Goal: Information Seeking & Learning: Check status

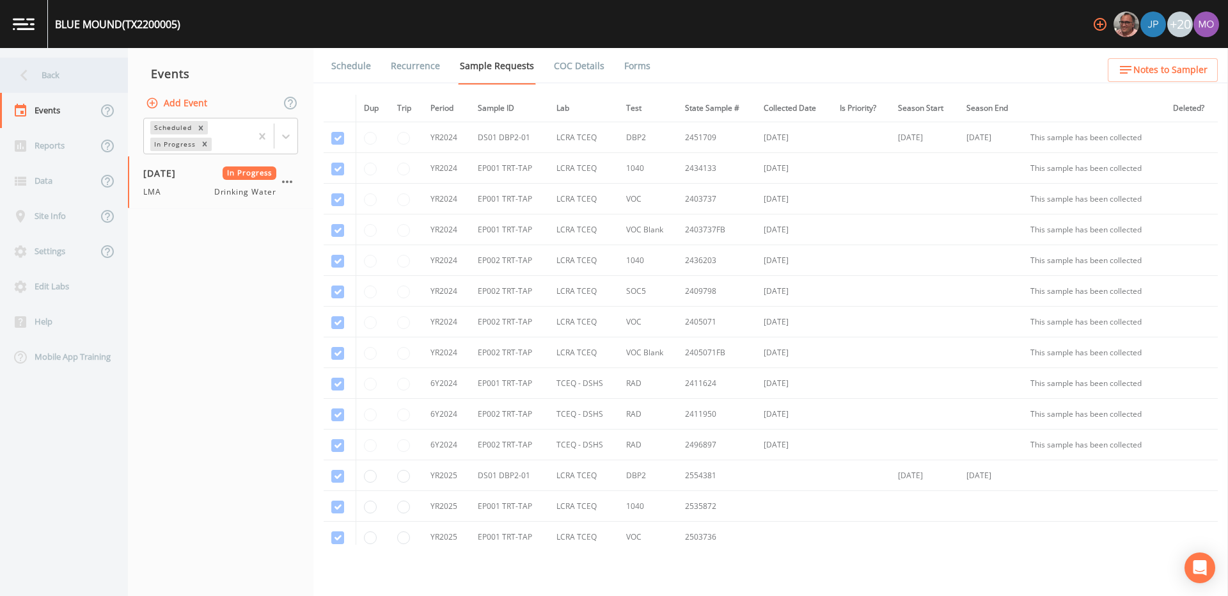
click at [54, 75] on div "Back" at bounding box center [57, 75] width 115 height 35
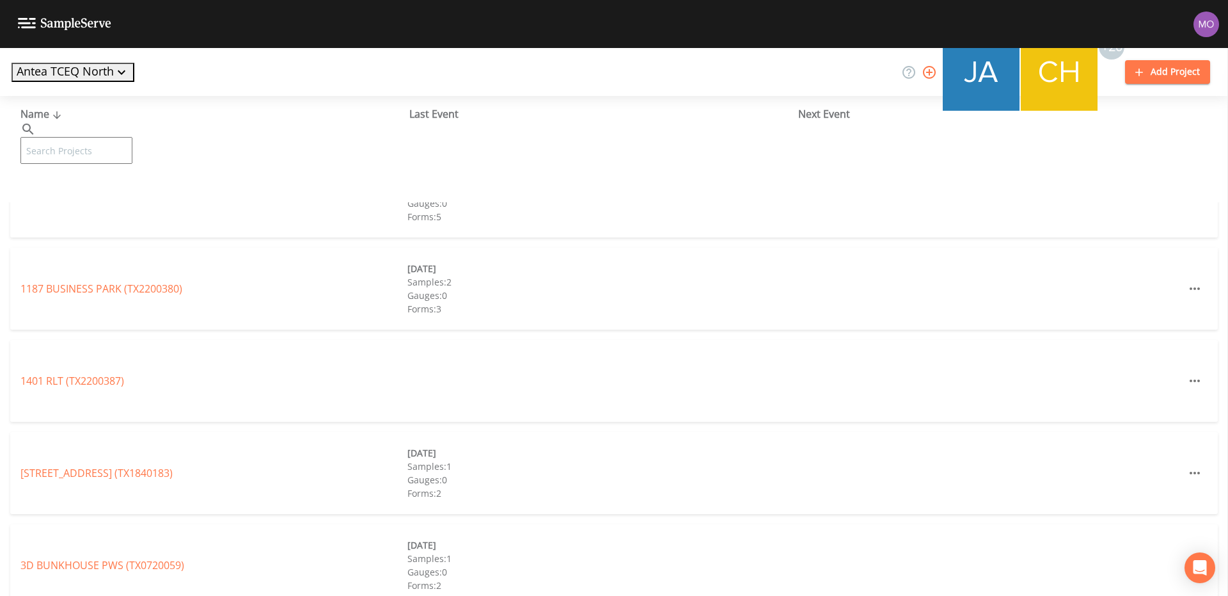
click at [68, 144] on input "text" at bounding box center [76, 150] width 112 height 27
paste input "TX2500002"
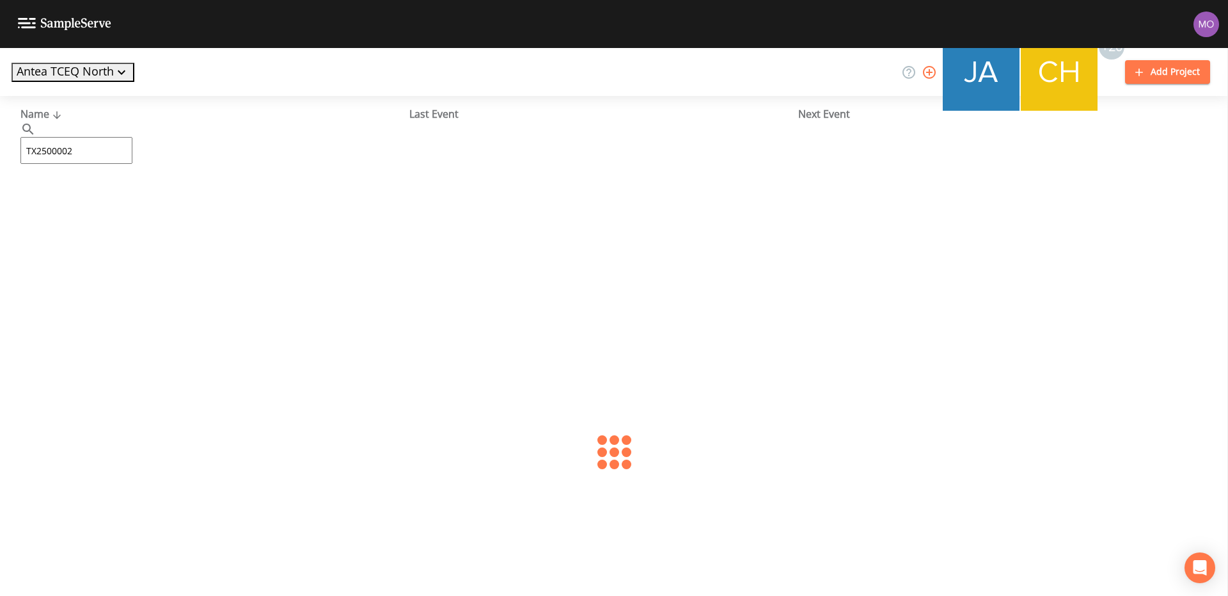
type input "TX2500002"
click at [97, 195] on link "CITY OF MINEOLA (TX2500002)" at bounding box center [91, 196] width 143 height 14
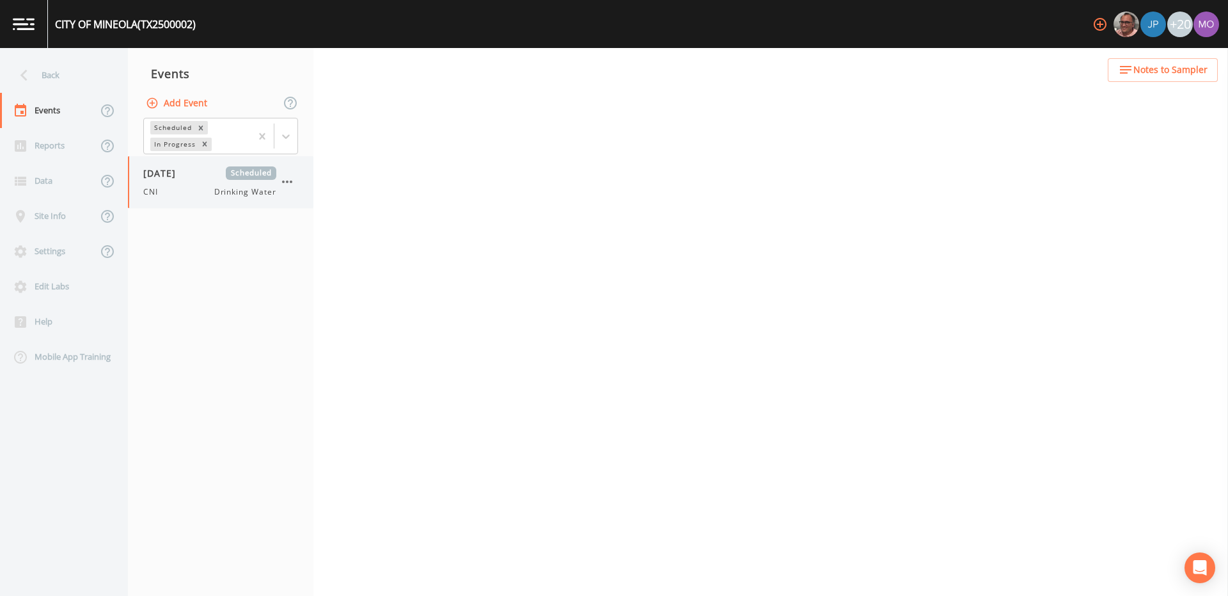
click at [184, 175] on span "[DATE]" at bounding box center [164, 172] width 42 height 13
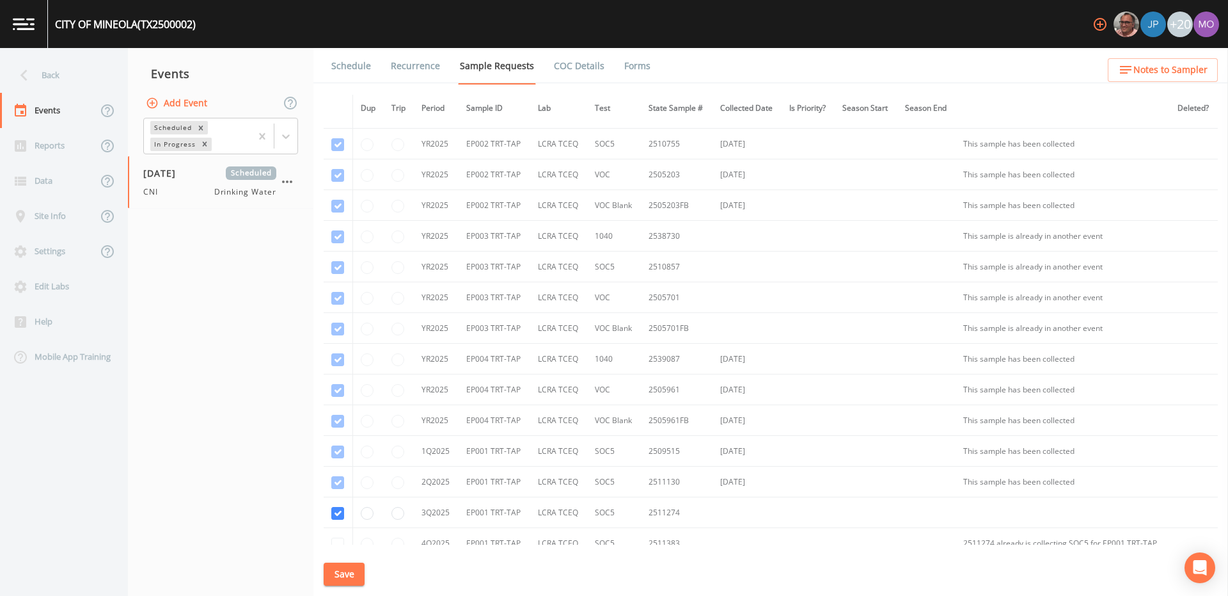
scroll to position [787, 0]
click at [61, 80] on div "Back" at bounding box center [57, 75] width 115 height 35
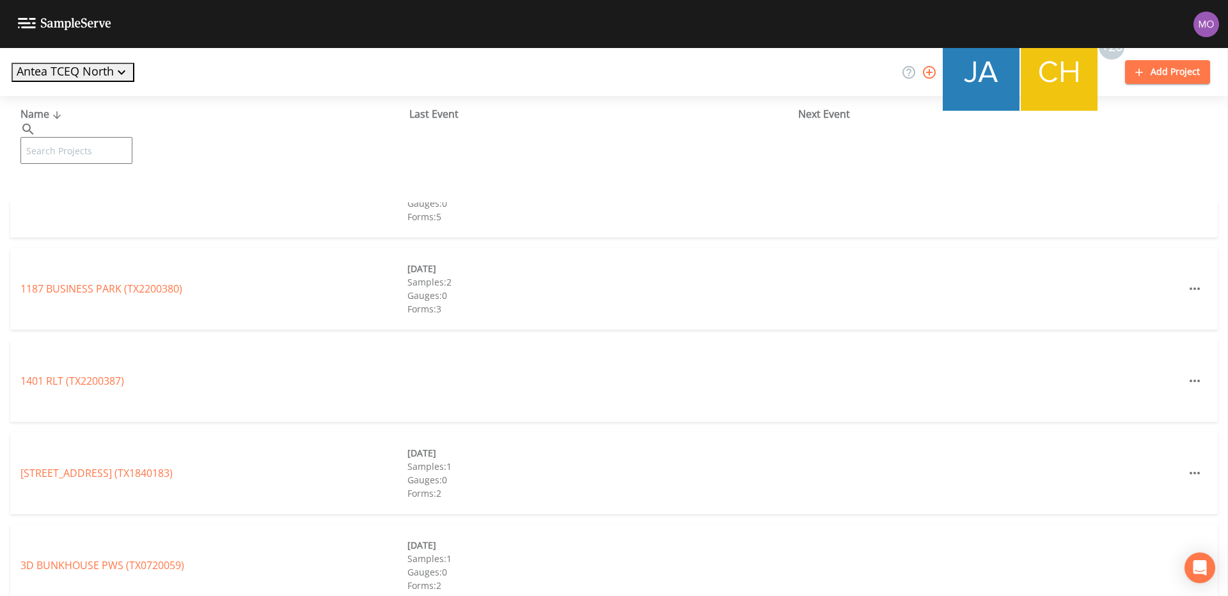
click at [86, 137] on input "text" at bounding box center [76, 150] width 112 height 27
paste input "TX1090038"
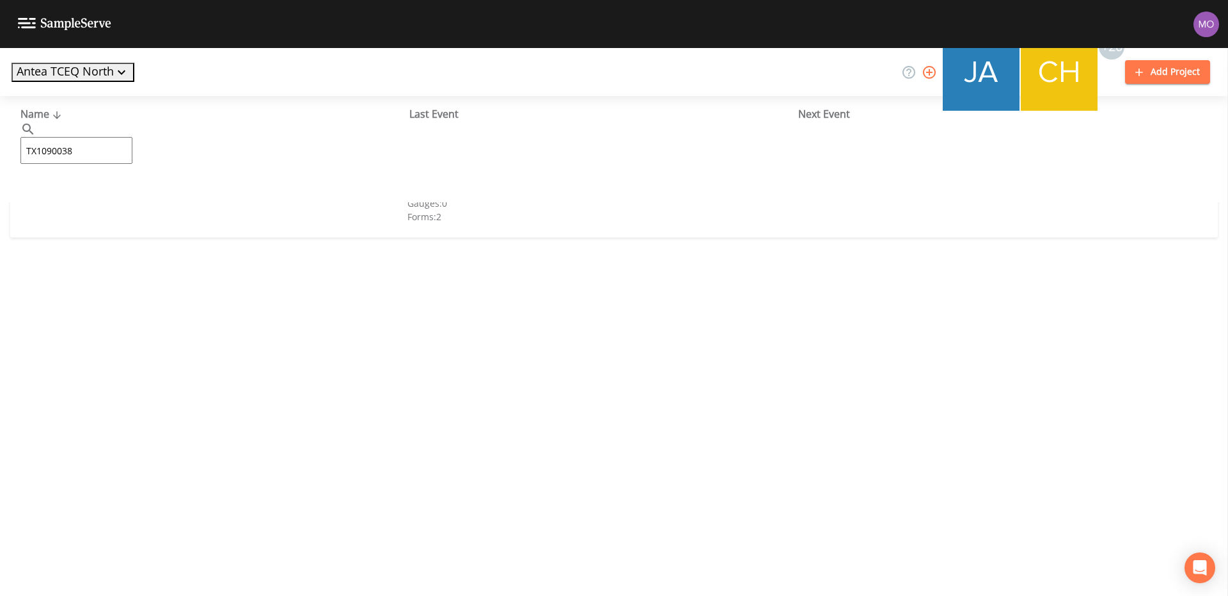
type input "TX1090038"
click at [104, 193] on link "ARROWHEAD WATER SYSTEM HILL (TX1090038)" at bounding box center [132, 196] width 225 height 14
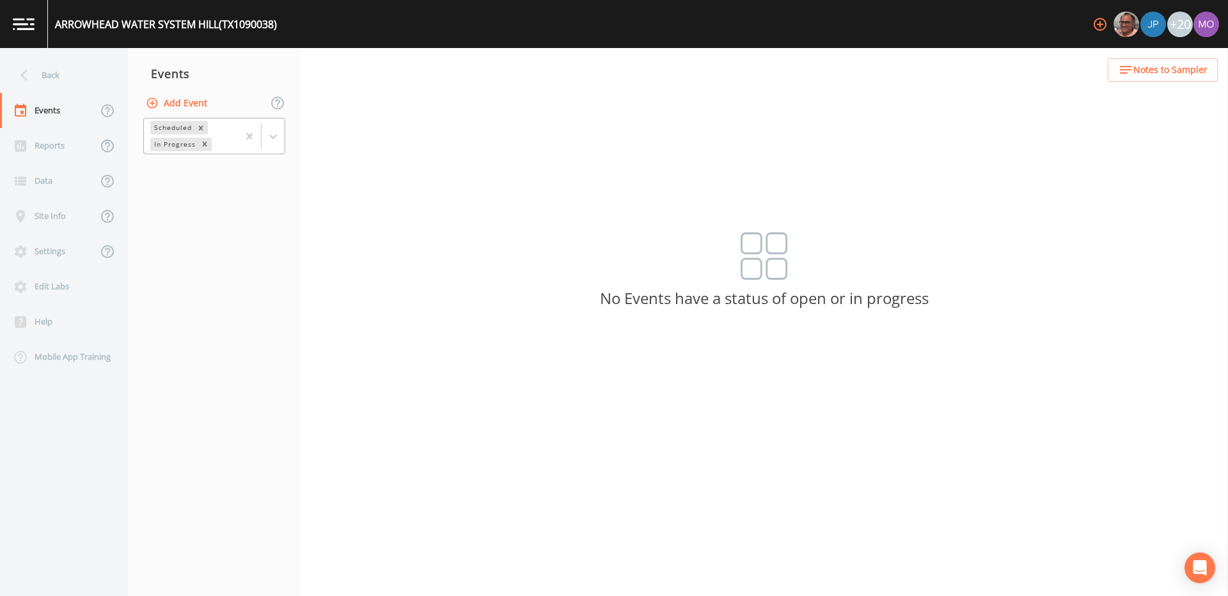
click at [189, 131] on div "Scheduled" at bounding box center [171, 127] width 43 height 13
click at [178, 161] on div "Completed" at bounding box center [214, 156] width 142 height 12
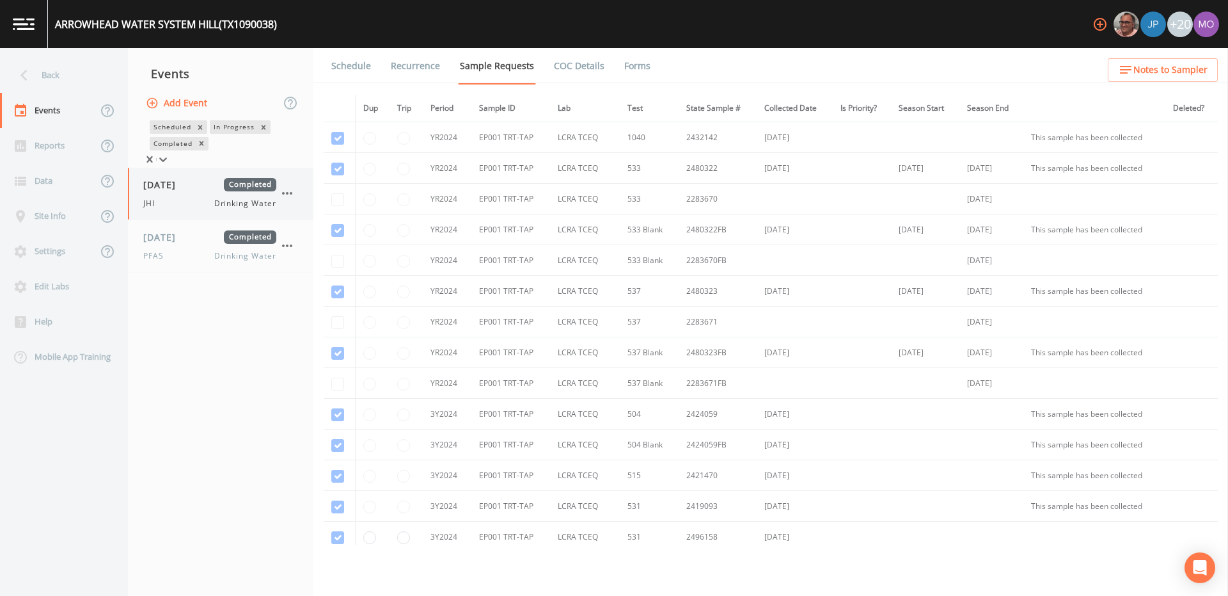
click at [182, 191] on span "[DATE]" at bounding box center [164, 184] width 42 height 13
click at [626, 65] on link "Forms" at bounding box center [637, 66] width 30 height 36
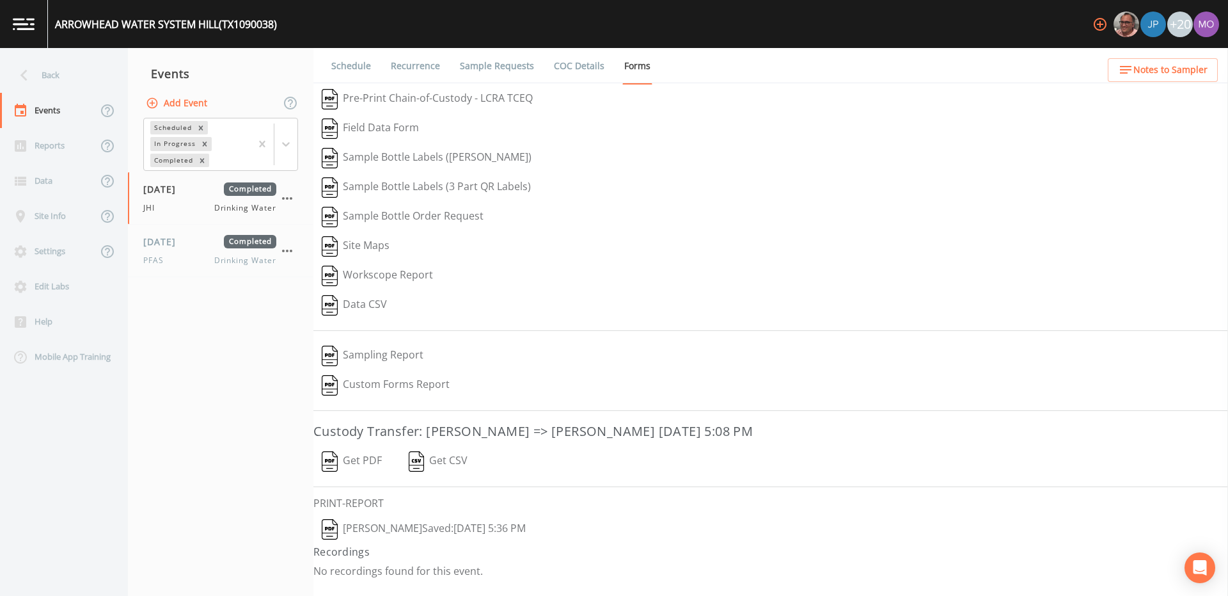
click at [346, 523] on button "[PERSON_NAME]  Saved: [DATE] 5:36 PM" at bounding box center [423, 528] width 221 height 29
click at [209, 241] on div "[DATE] Completed" at bounding box center [209, 241] width 133 height 13
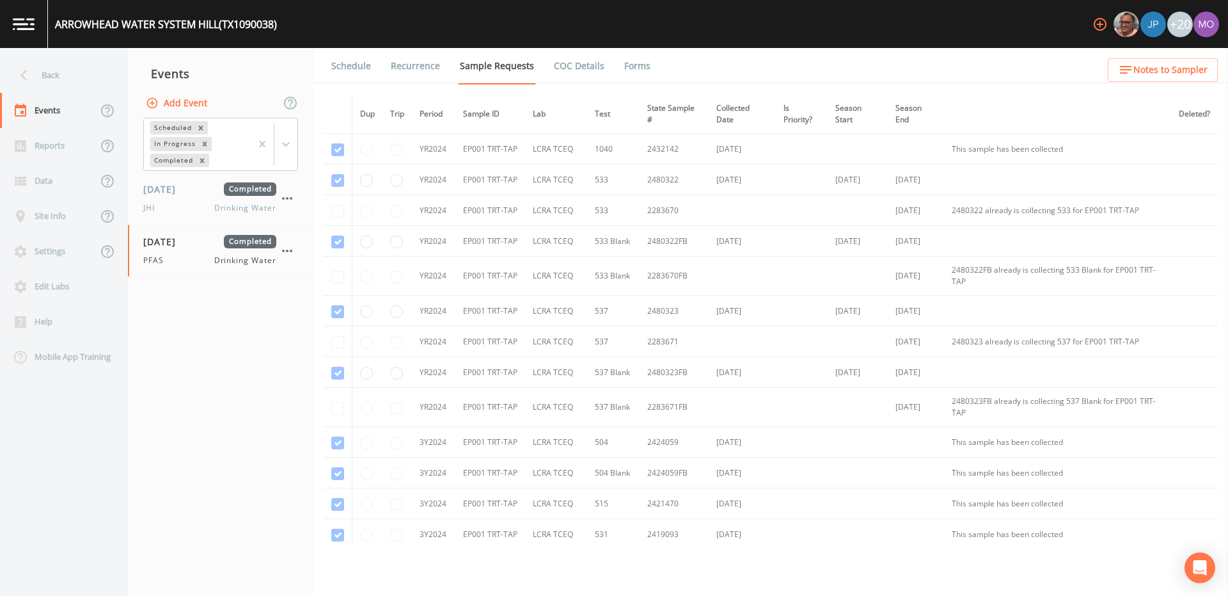
click at [633, 65] on link "Forms" at bounding box center [637, 66] width 30 height 36
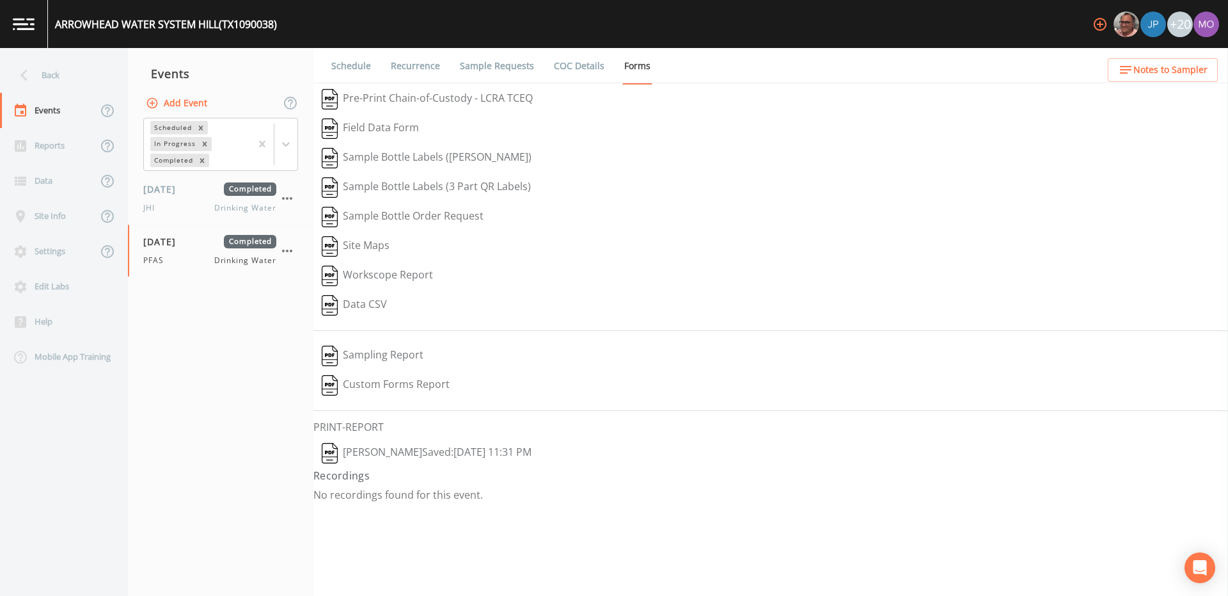
click at [329, 456] on img "button" at bounding box center [330, 453] width 16 height 20
